Goal: Information Seeking & Learning: Learn about a topic

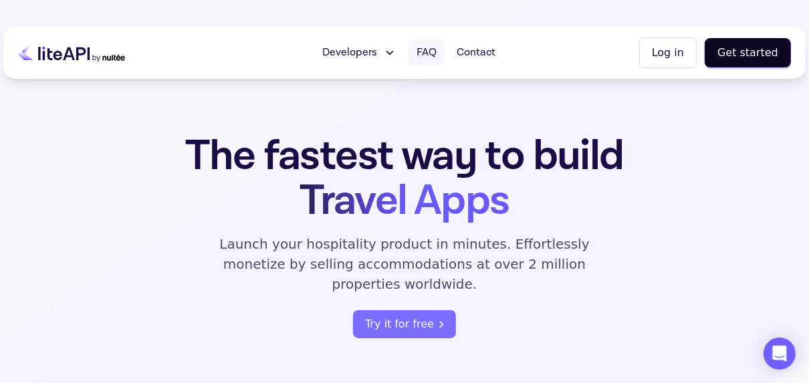
click at [424, 53] on span "FAQ" at bounding box center [426, 53] width 20 height 16
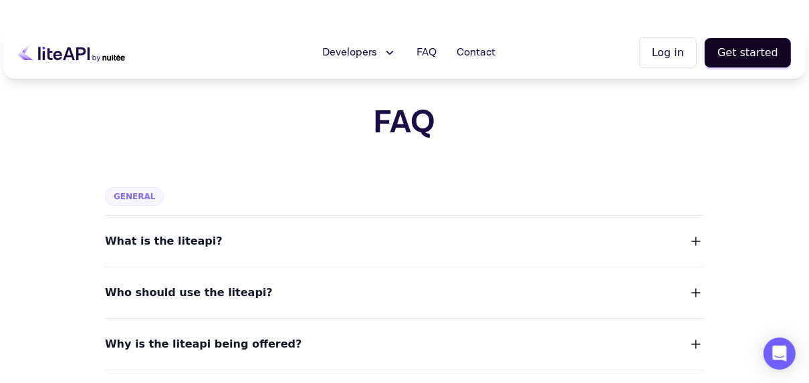
click at [159, 239] on span "What is the liteapi?" at bounding box center [164, 241] width 118 height 19
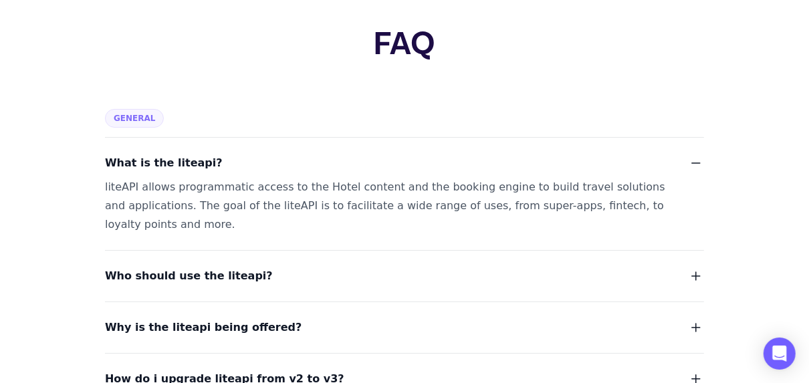
scroll to position [82, 0]
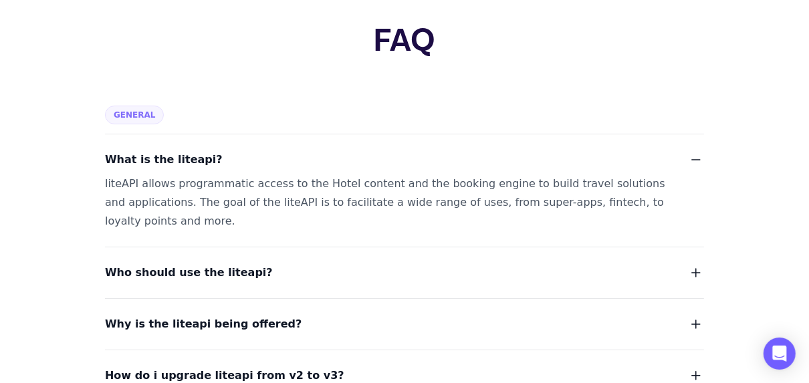
click at [203, 277] on span "Who should use the liteapi?" at bounding box center [189, 272] width 168 height 19
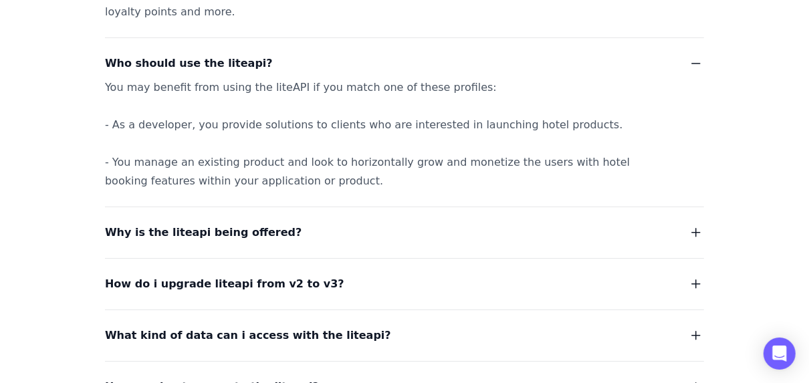
scroll to position [292, 0]
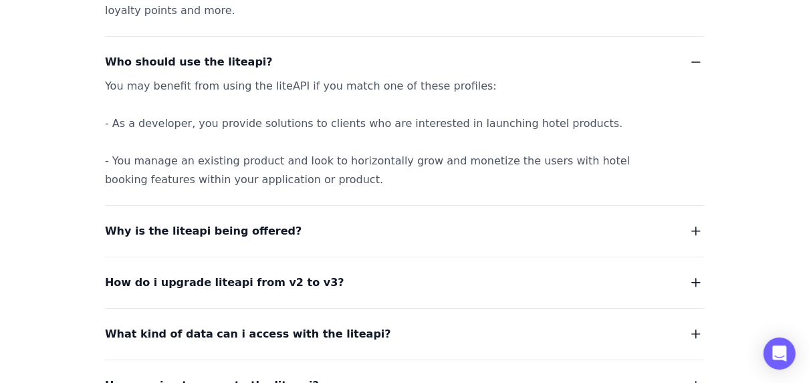
click at [246, 230] on span "Why is the liteapi being offered?" at bounding box center [203, 231] width 196 height 19
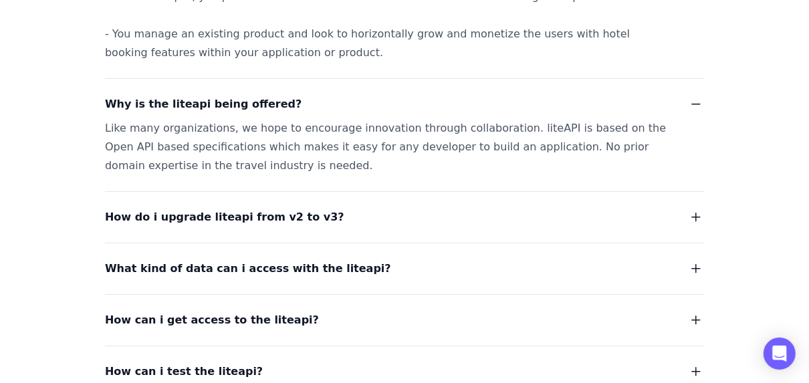
scroll to position [420, 0]
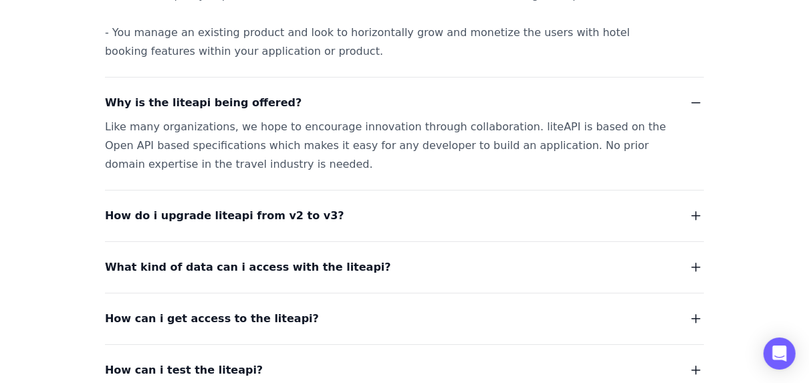
click at [271, 219] on span "How do i upgrade liteapi from v2 to v3?" at bounding box center [224, 215] width 239 height 19
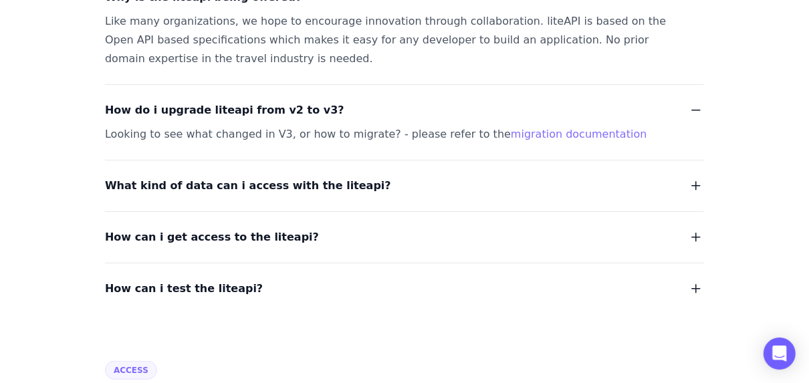
scroll to position [527, 0]
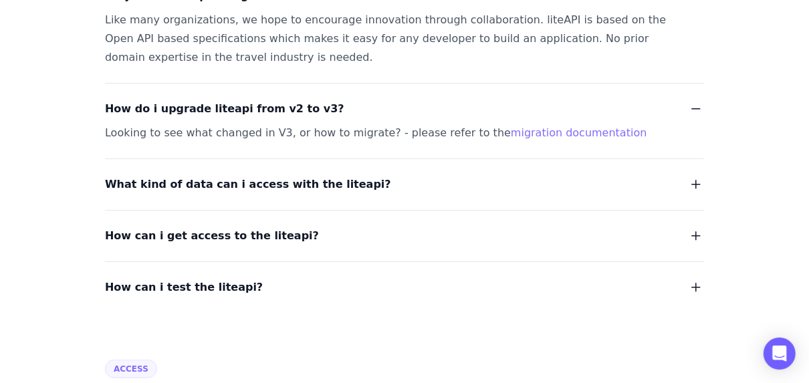
click at [301, 188] on span "What kind of data can i access with the liteapi?" at bounding box center [248, 184] width 286 height 19
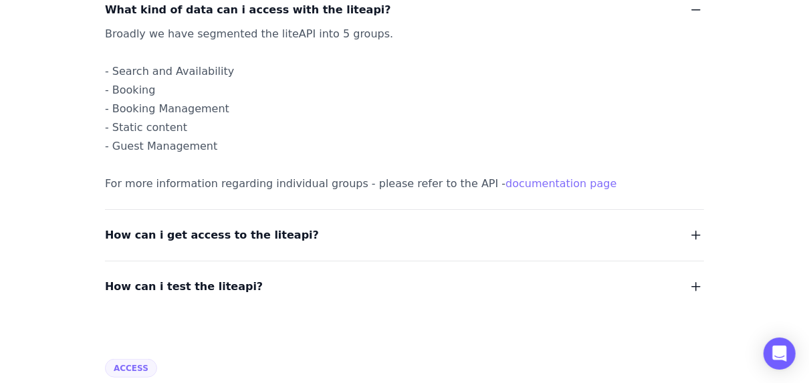
scroll to position [709, 0]
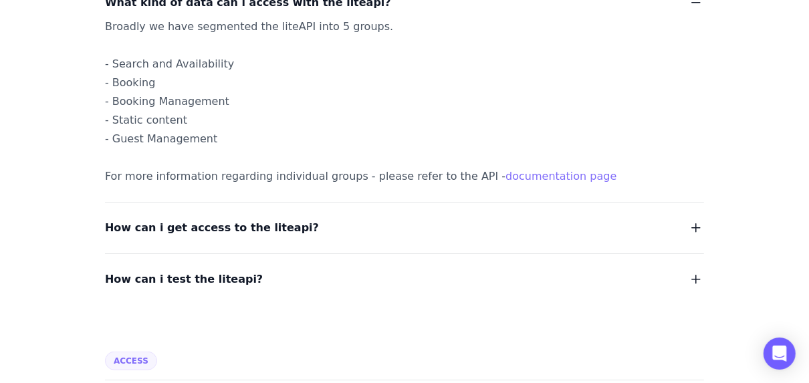
click at [274, 230] on span "How can i get access to the liteapi?" at bounding box center [212, 228] width 214 height 19
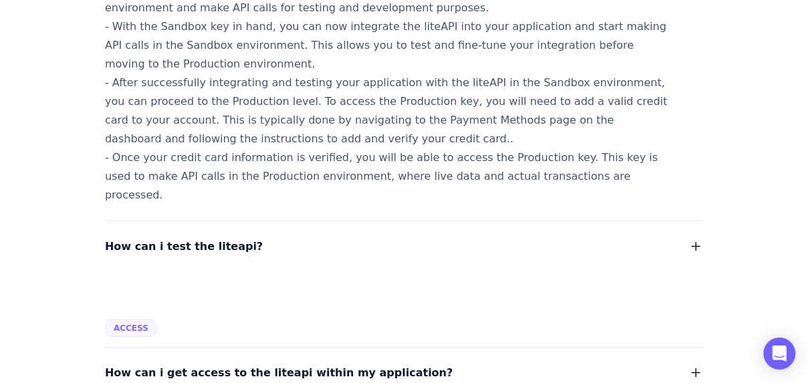
scroll to position [1069, 0]
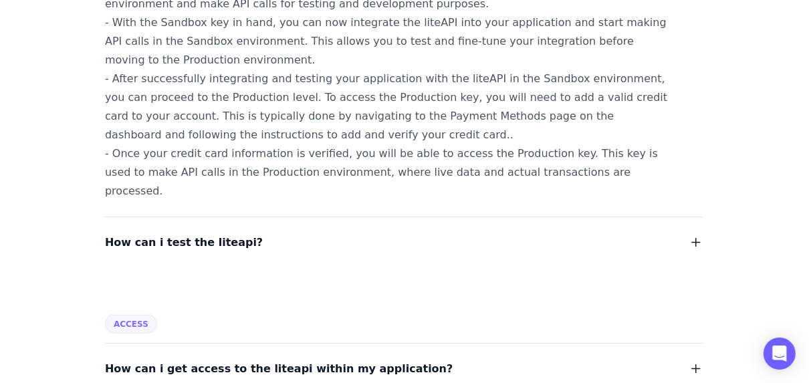
click at [205, 233] on span "How can i test the liteapi?" at bounding box center [184, 242] width 158 height 19
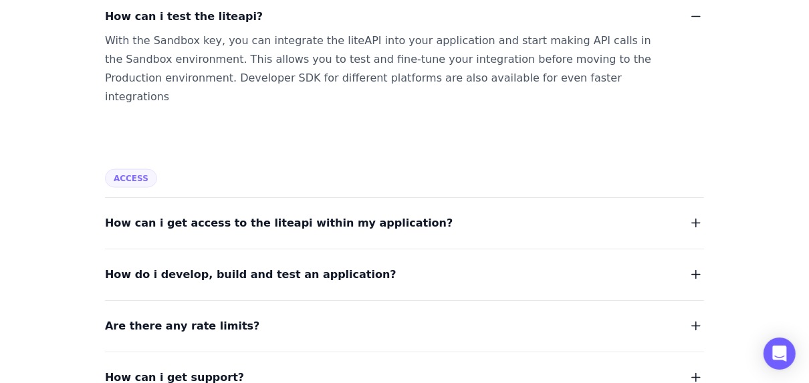
scroll to position [1297, 0]
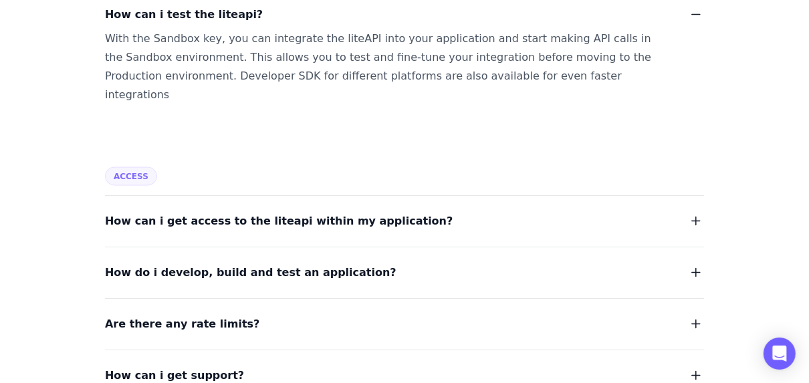
click at [279, 212] on span "How can i get access to the liteapi within my application?" at bounding box center [278, 221] width 347 height 19
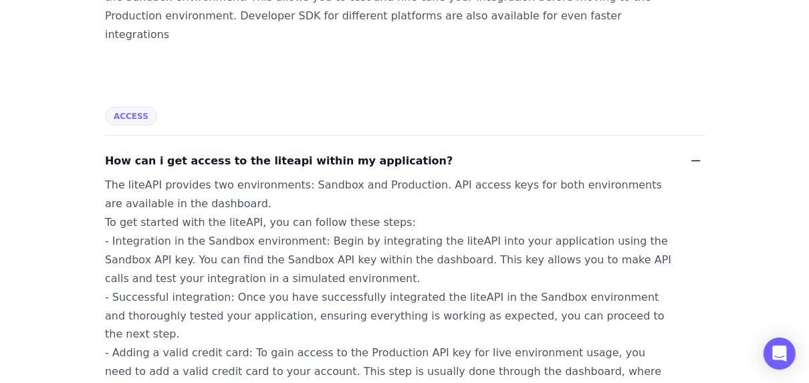
scroll to position [1358, 0]
